Goal: Find specific page/section: Find specific page/section

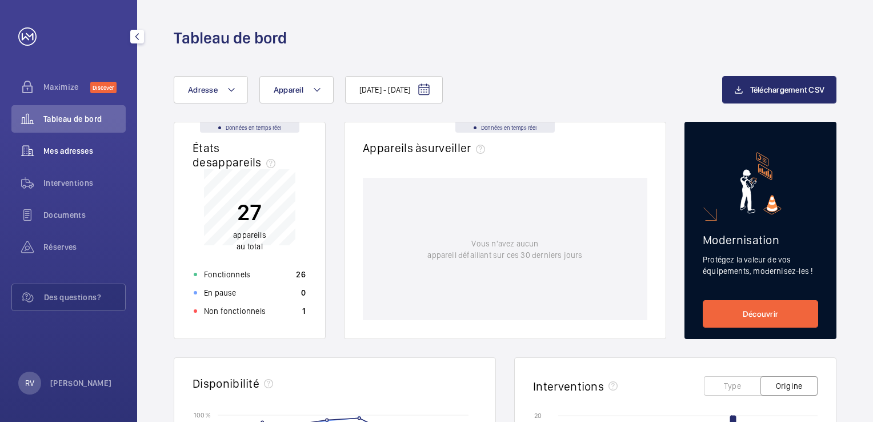
click at [78, 151] on span "Mes adresses" at bounding box center [84, 150] width 82 height 11
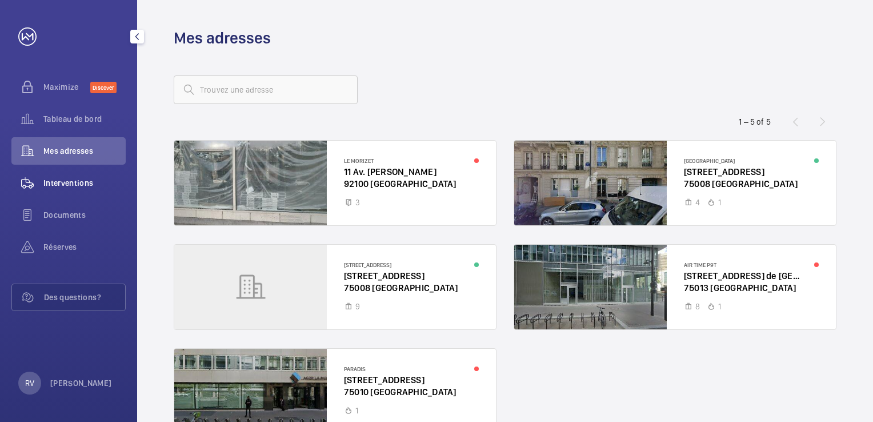
click at [98, 182] on span "Interventions" at bounding box center [84, 182] width 82 height 11
